Goal: Information Seeking & Learning: Learn about a topic

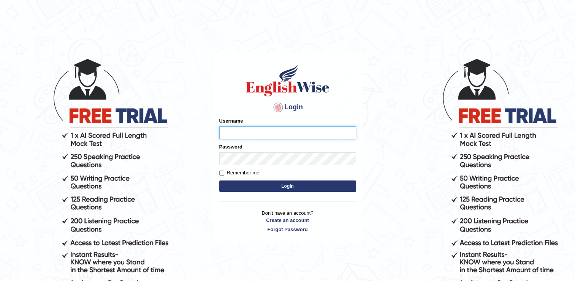
type input "david84"
click at [252, 184] on button "Login" at bounding box center [287, 185] width 137 height 11
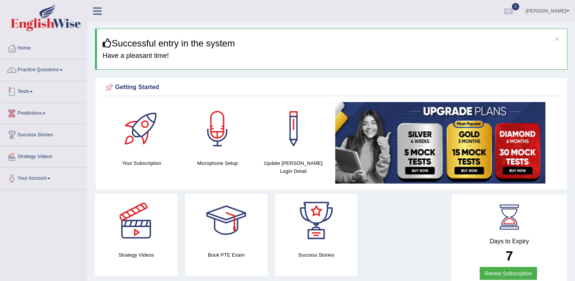
click at [43, 75] on link "Practice Questions" at bounding box center [43, 68] width 87 height 19
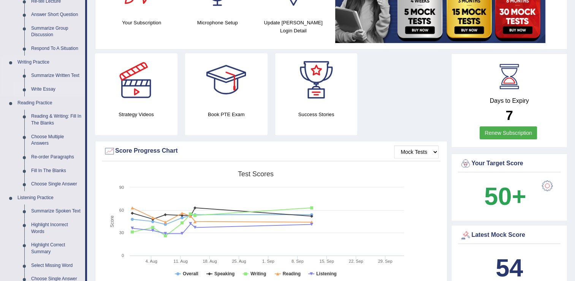
scroll to position [152, 0]
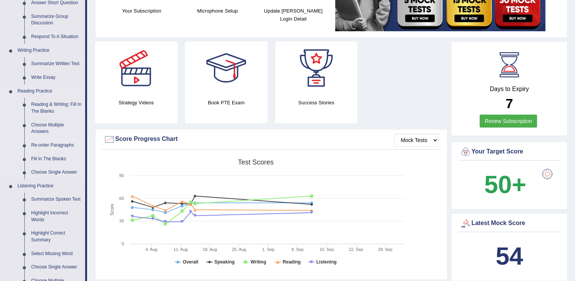
click at [47, 147] on link "Re-order Paragraphs" at bounding box center [56, 145] width 57 height 14
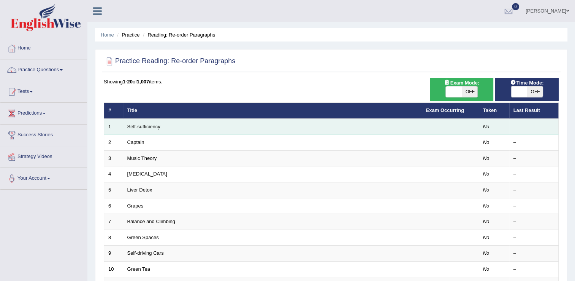
click at [160, 128] on td "Self-sufficiency" at bounding box center [272, 127] width 299 height 16
click at [157, 127] on link "Self-sufficiency" at bounding box center [143, 127] width 33 height 6
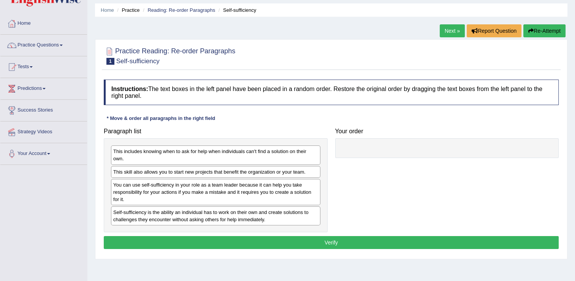
scroll to position [38, 0]
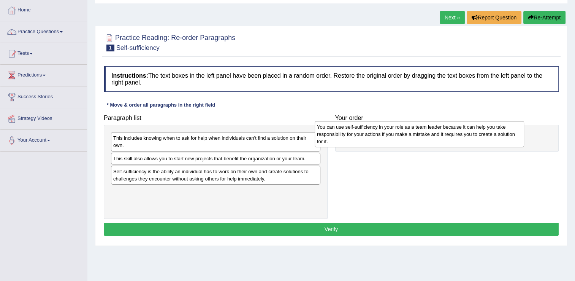
drag, startPoint x: 196, startPoint y: 179, endPoint x: 400, endPoint y: 135, distance: 208.6
click at [400, 135] on div "You can use self-sufficiency in your role as a team leader because it can help …" at bounding box center [420, 134] width 210 height 26
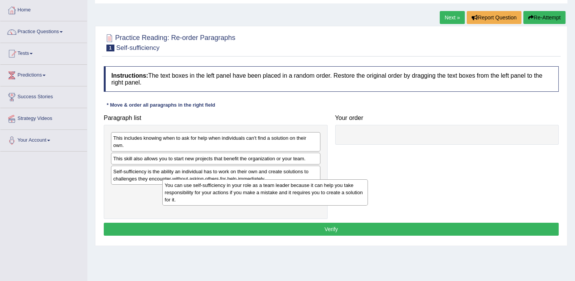
drag, startPoint x: 404, startPoint y: 142, endPoint x: 199, endPoint y: 193, distance: 211.5
click at [199, 193] on div "You can use self-sufficiency in your role as a team leader because it can help …" at bounding box center [265, 192] width 206 height 26
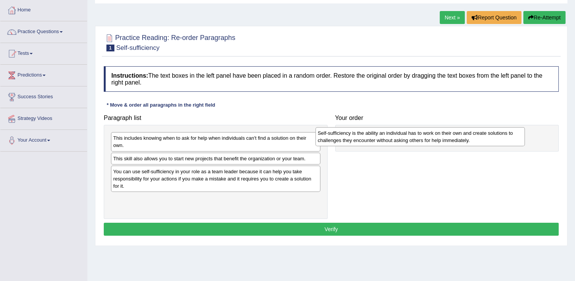
drag, startPoint x: 156, startPoint y: 174, endPoint x: 362, endPoint y: 135, distance: 209.3
click at [362, 136] on div "Self-sufficiency is the ability an individual has to work on their own and crea…" at bounding box center [421, 136] width 210 height 19
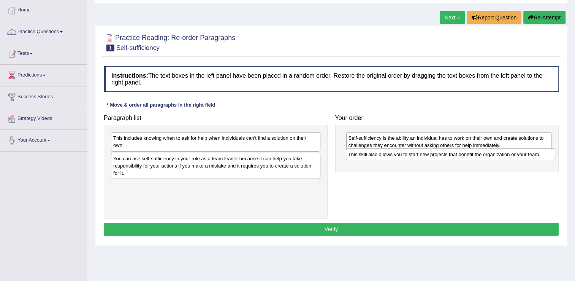
drag, startPoint x: 171, startPoint y: 158, endPoint x: 408, endPoint y: 154, distance: 236.6
click at [409, 153] on div "This skill also allows you to start new projects that benefit the organization …" at bounding box center [451, 154] width 210 height 12
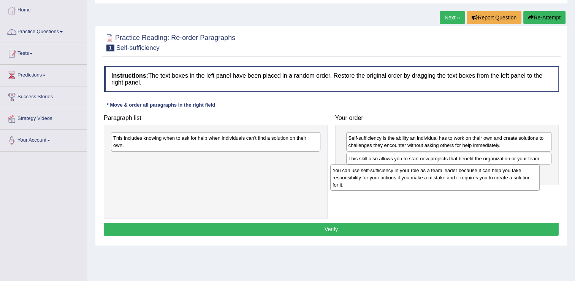
drag, startPoint x: 156, startPoint y: 160, endPoint x: 374, endPoint y: 170, distance: 218.9
click at [374, 170] on div "You can use self-sufficiency in your role as a team leader because it can help …" at bounding box center [435, 177] width 210 height 26
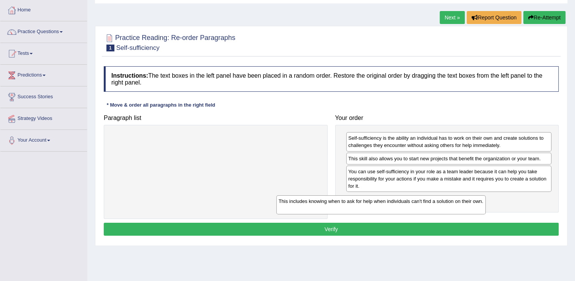
drag, startPoint x: 254, startPoint y: 140, endPoint x: 432, endPoint y: 200, distance: 188.8
click at [431, 201] on div "This includes knowing when to ask for help when individuals can't find a soluti…" at bounding box center [381, 204] width 210 height 19
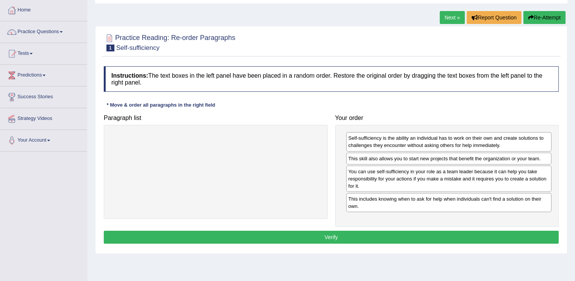
click at [367, 235] on button "Verify" at bounding box center [331, 236] width 455 height 13
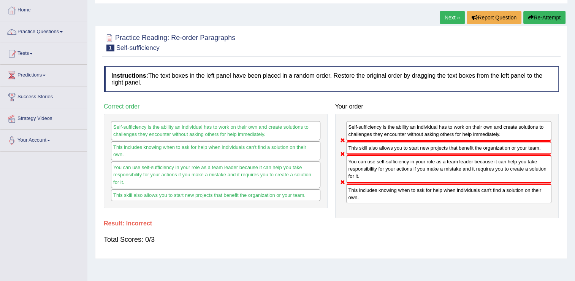
click at [453, 18] on link "Next »" at bounding box center [452, 17] width 25 height 13
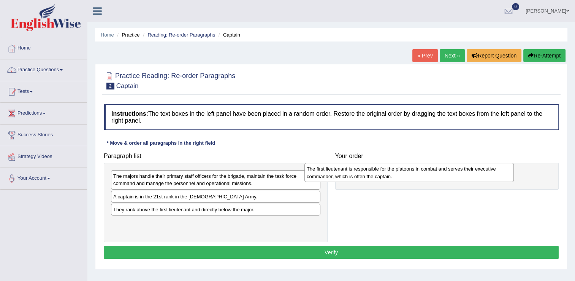
drag, startPoint x: 185, startPoint y: 232, endPoint x: 387, endPoint y: 176, distance: 209.3
click at [387, 176] on div "The first lieutenant is responsible for the platoons in combat and serves their…" at bounding box center [410, 172] width 210 height 19
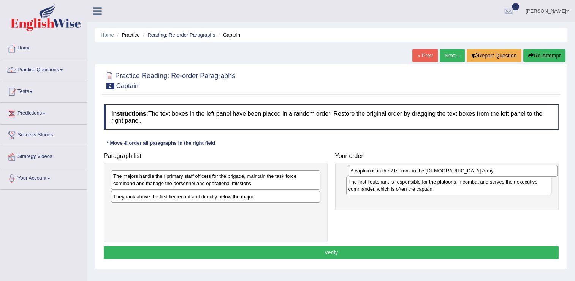
drag, startPoint x: 148, startPoint y: 198, endPoint x: 385, endPoint y: 173, distance: 238.6
click at [385, 173] on div "A captain is in the 21st rank in the [DEMOGRAPHIC_DATA] Army." at bounding box center [453, 171] width 210 height 12
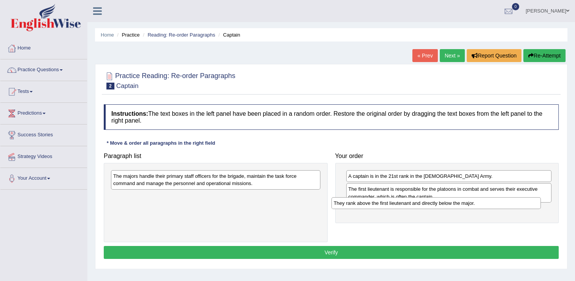
drag, startPoint x: 170, startPoint y: 198, endPoint x: 397, endPoint y: 212, distance: 226.7
click at [397, 209] on div "They rank above the first lieutenant and directly below the major." at bounding box center [437, 203] width 210 height 12
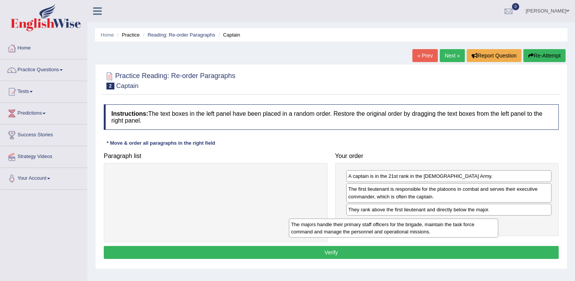
drag, startPoint x: 256, startPoint y: 179, endPoint x: 435, endPoint y: 227, distance: 186.0
click at [435, 227] on div "The majors handle their primary staff officers for the brigade, maintain the ta…" at bounding box center [394, 227] width 210 height 19
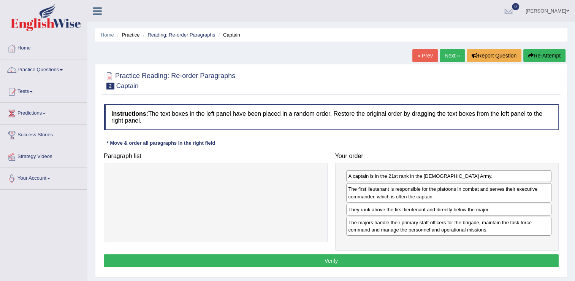
click at [422, 256] on button "Verify" at bounding box center [331, 260] width 455 height 13
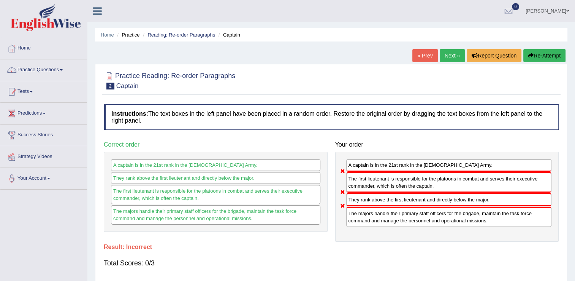
click at [448, 57] on link "Next »" at bounding box center [452, 55] width 25 height 13
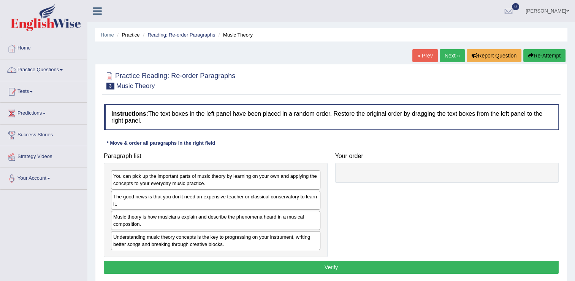
scroll to position [38, 0]
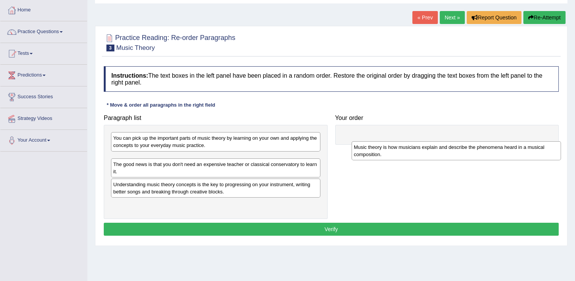
drag, startPoint x: 153, startPoint y: 184, endPoint x: 396, endPoint y: 141, distance: 247.1
click at [396, 141] on div "Music theory is how musicians explain and describe the phenomena heard in a mus…" at bounding box center [457, 150] width 210 height 19
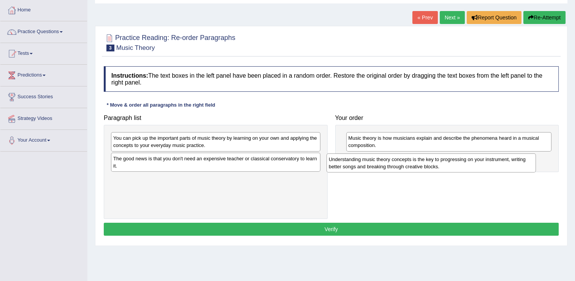
drag, startPoint x: 232, startPoint y: 178, endPoint x: 418, endPoint y: 167, distance: 186.6
click at [418, 167] on div "Understanding music theory concepts is the key to progressing on your instrumen…" at bounding box center [432, 162] width 210 height 19
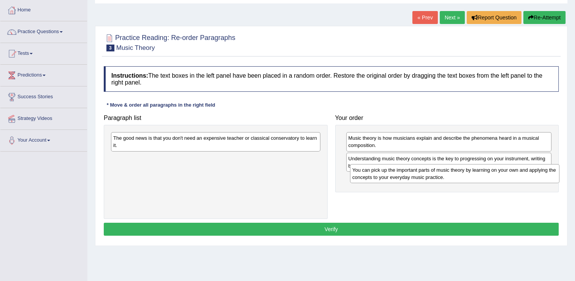
drag, startPoint x: 162, startPoint y: 141, endPoint x: 377, endPoint y: 167, distance: 216.8
click at [416, 178] on div "You can pick up the important parts of music theory by learning on your own and…" at bounding box center [455, 173] width 210 height 19
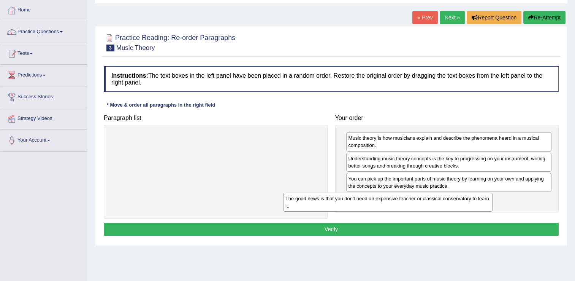
drag, startPoint x: 295, startPoint y: 154, endPoint x: 452, endPoint y: 205, distance: 164.7
click at [452, 205] on div "The good news is that you don't need an expensive teacher or classical conserva…" at bounding box center [388, 201] width 210 height 19
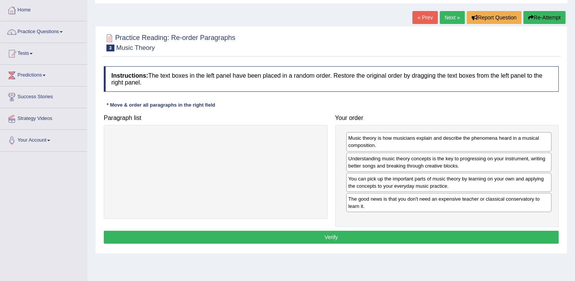
click at [408, 233] on button "Verify" at bounding box center [331, 236] width 455 height 13
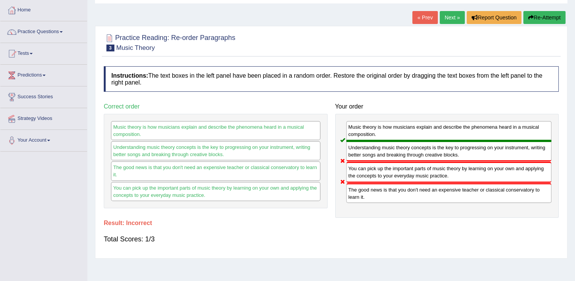
click at [444, 15] on link "Next »" at bounding box center [452, 17] width 25 height 13
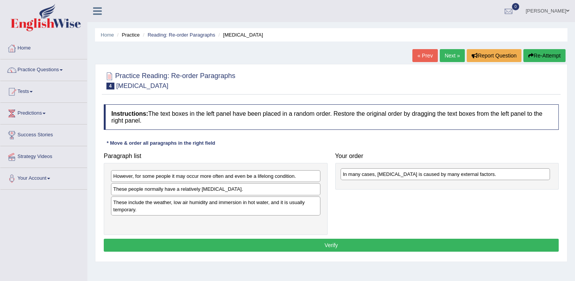
drag, startPoint x: 173, startPoint y: 190, endPoint x: 397, endPoint y: 174, distance: 224.2
click at [396, 176] on div "In many cases, [MEDICAL_DATA] is caused by many external factors." at bounding box center [446, 174] width 210 height 12
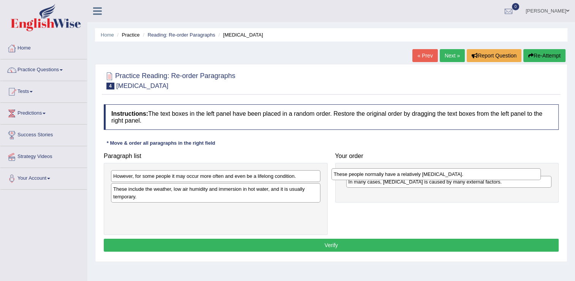
drag, startPoint x: 164, startPoint y: 190, endPoint x: 385, endPoint y: 175, distance: 221.8
click at [385, 175] on div "These people normally have a relatively sensitive skin." at bounding box center [437, 174] width 210 height 12
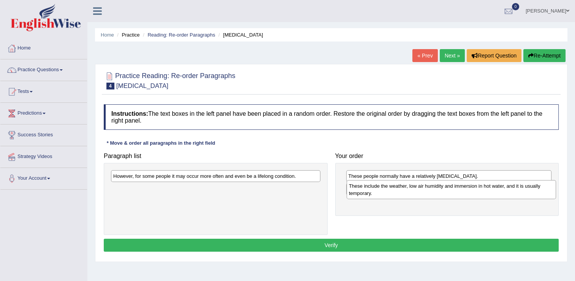
drag, startPoint x: 164, startPoint y: 198, endPoint x: 399, endPoint y: 195, distance: 235.8
click at [399, 195] on div "These include the weather, low air humidity and immersion in hot water, and it …" at bounding box center [452, 189] width 210 height 19
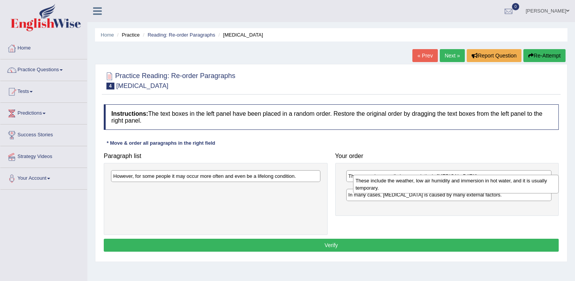
drag, startPoint x: 370, startPoint y: 208, endPoint x: 376, endPoint y: 185, distance: 23.7
click at [376, 185] on div "These include the weather, low air humidity and immersion in hot water, and it …" at bounding box center [456, 184] width 206 height 19
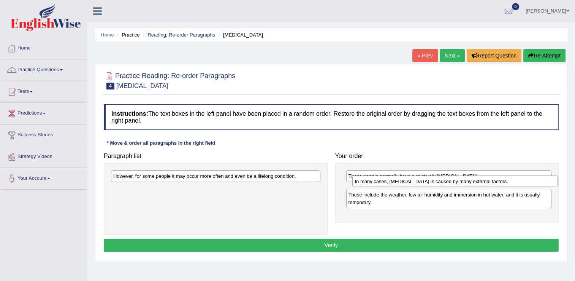
drag, startPoint x: 373, startPoint y: 210, endPoint x: 380, endPoint y: 183, distance: 28.5
click at [380, 183] on div "In many cases, dry skin is caused by many external factors." at bounding box center [456, 181] width 206 height 12
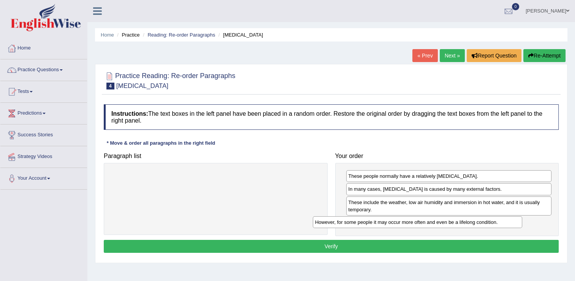
drag, startPoint x: 254, startPoint y: 174, endPoint x: 459, endPoint y: 221, distance: 209.6
click at [459, 221] on div "However, for some people it may occur more often and even be a lifelong conditi…" at bounding box center [418, 222] width 210 height 12
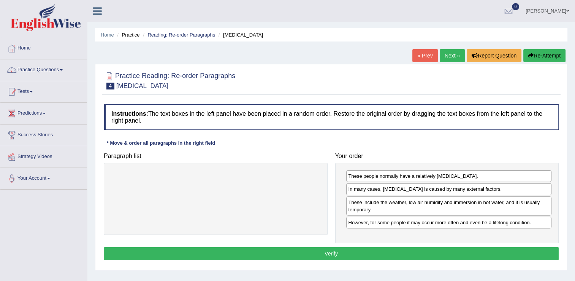
click at [417, 252] on button "Verify" at bounding box center [331, 253] width 455 height 13
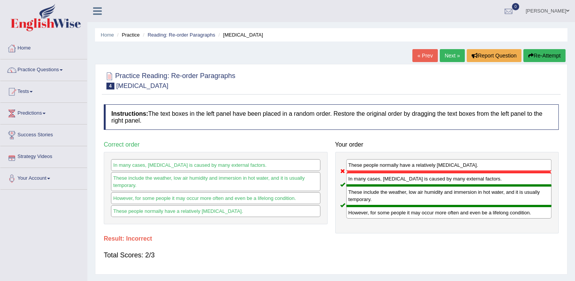
click at [449, 52] on link "Next »" at bounding box center [452, 55] width 25 height 13
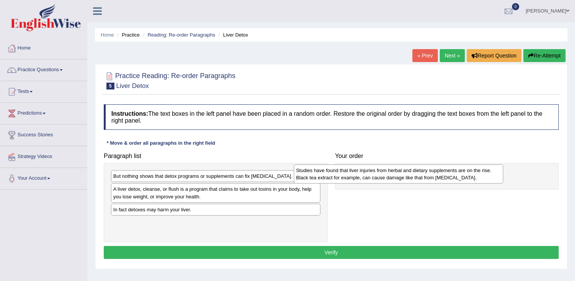
drag, startPoint x: 171, startPoint y: 218, endPoint x: 362, endPoint y: 177, distance: 195.1
click at [362, 177] on div "Studies have found that liver injuries from herbal and dietary supplements are …" at bounding box center [399, 173] width 210 height 19
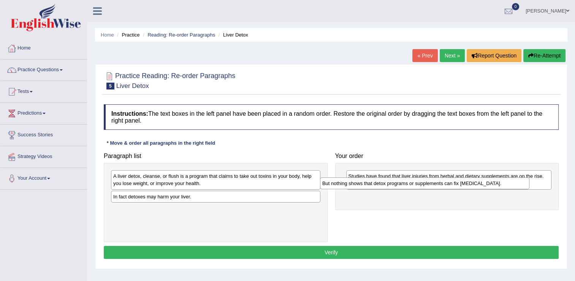
drag, startPoint x: 207, startPoint y: 175, endPoint x: 418, endPoint y: 195, distance: 212.4
click at [418, 189] on div "But nothing shows that detox programs or supplements can fix [MEDICAL_DATA]." at bounding box center [425, 183] width 210 height 12
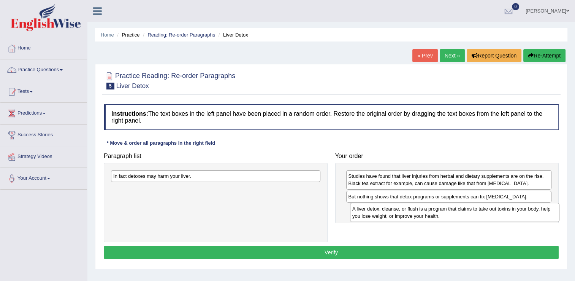
drag, startPoint x: 204, startPoint y: 180, endPoint x: 449, endPoint y: 211, distance: 246.8
click at [449, 211] on div "A liver detox, cleanse, or flush is a program that claims to take out toxins in…" at bounding box center [455, 212] width 210 height 19
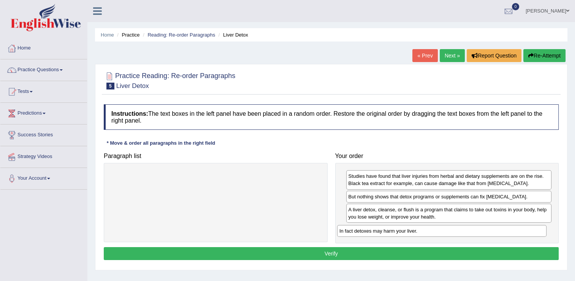
drag, startPoint x: 241, startPoint y: 176, endPoint x: 465, endPoint y: 230, distance: 231.2
click at [465, 230] on div "In fact detoxes may harm your liver." at bounding box center [442, 231] width 210 height 12
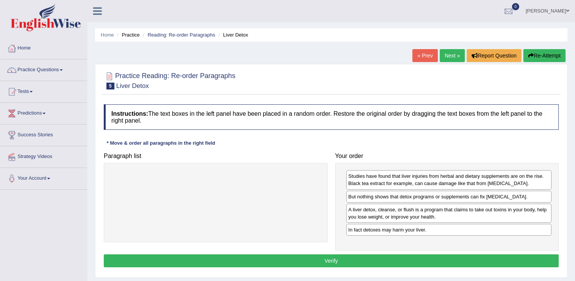
click at [399, 259] on button "Verify" at bounding box center [331, 260] width 455 height 13
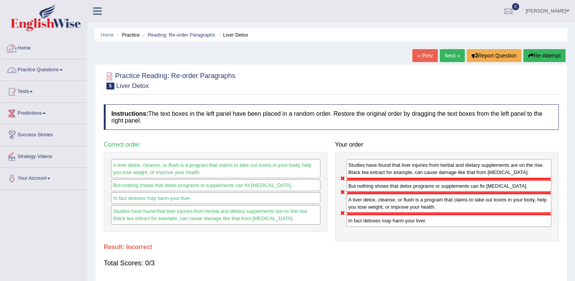
click at [47, 71] on link "Practice Questions" at bounding box center [43, 68] width 87 height 19
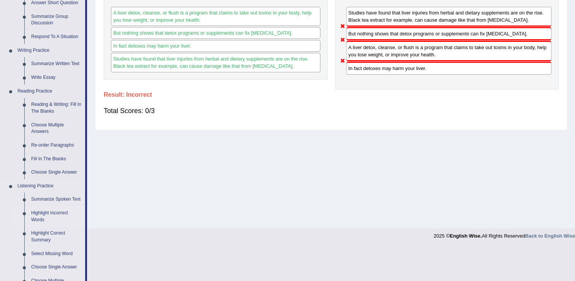
scroll to position [114, 0]
